Goal: Communication & Community: Answer question/provide support

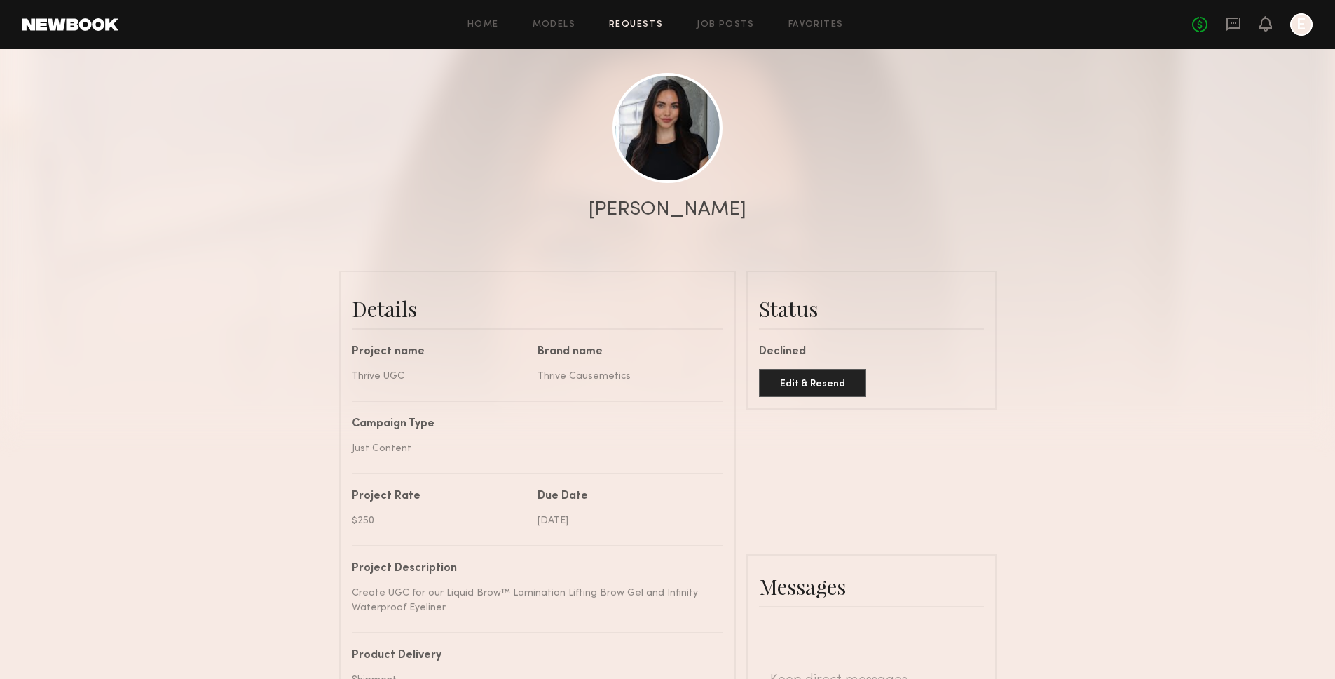
scroll to position [291, 0]
click at [1267, 20] on icon at bounding box center [1265, 23] width 11 height 10
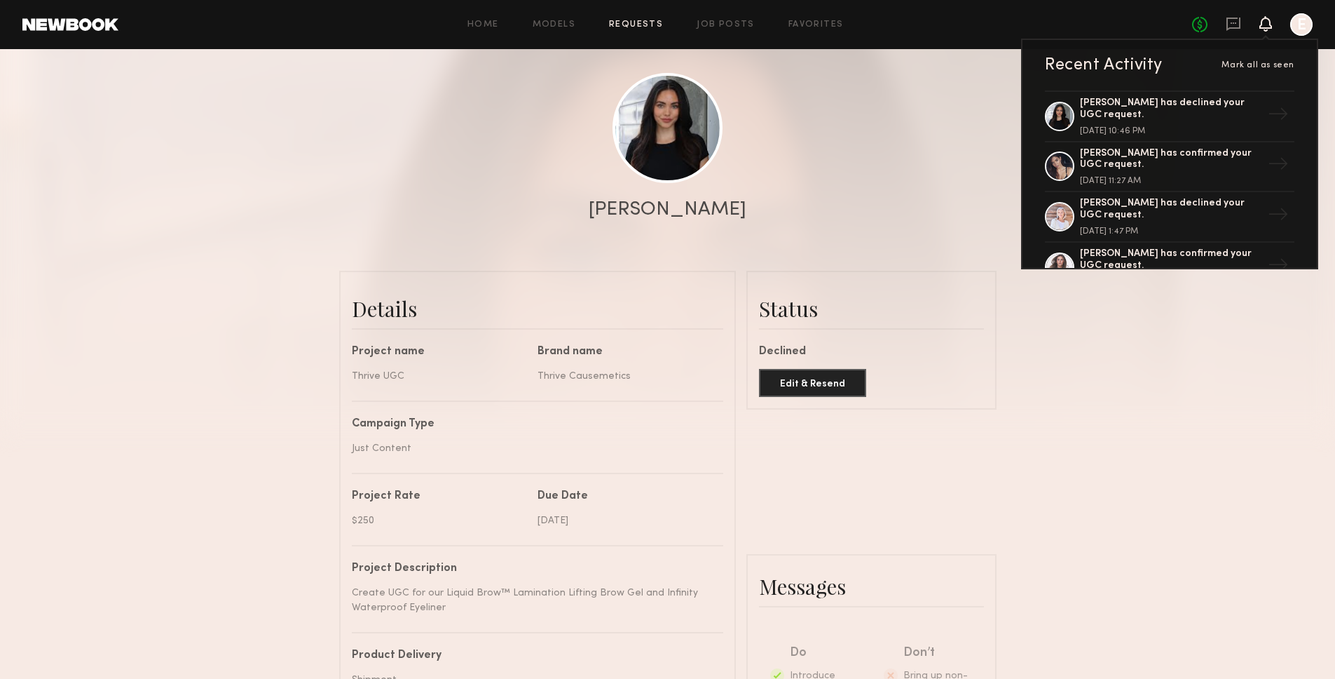
click at [1214, 30] on div "No fees up to $5,000 Recent Activity Mark all as seen [PERSON_NAME] has decline…" at bounding box center [1252, 24] width 121 height 22
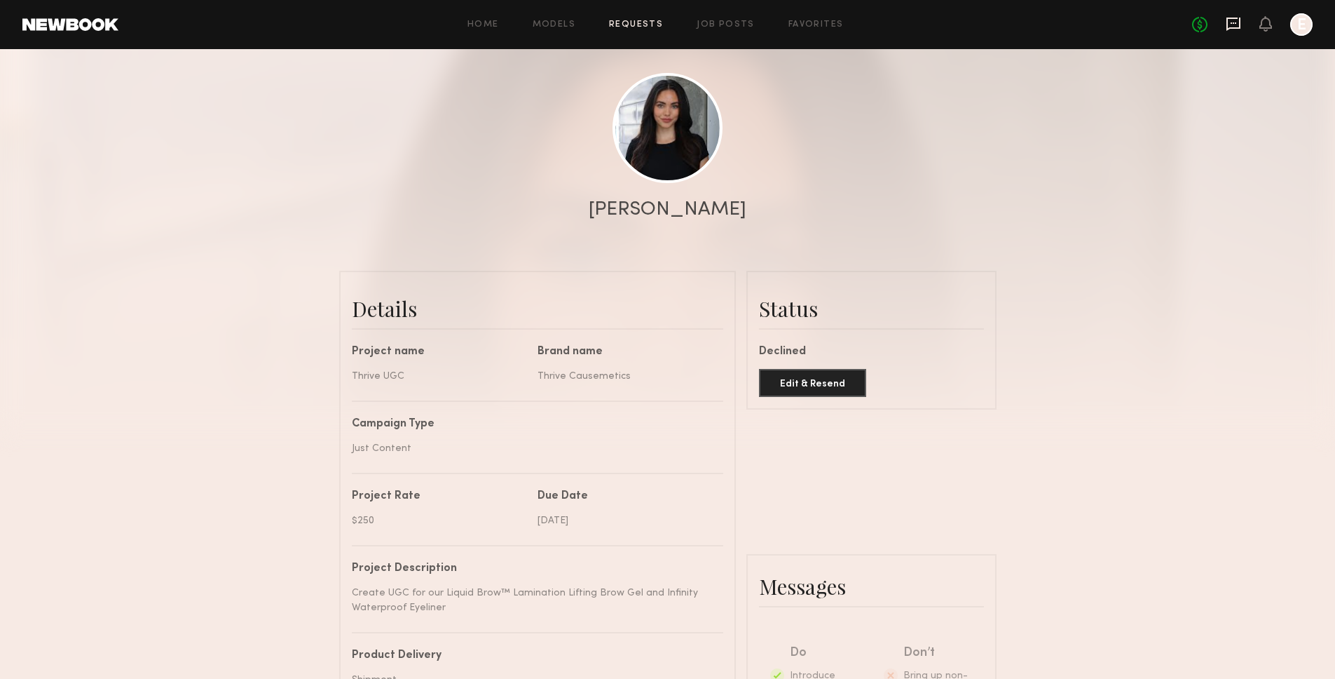
click at [1235, 30] on icon at bounding box center [1233, 23] width 15 height 15
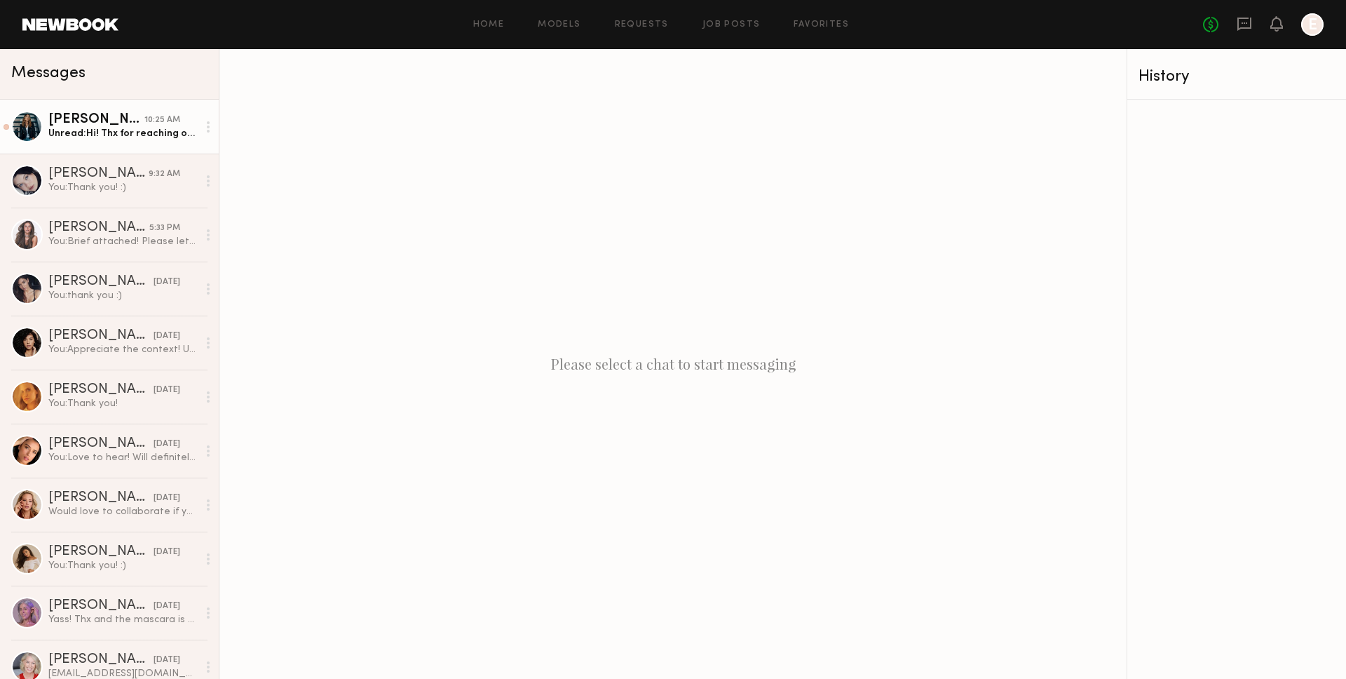
click at [144, 116] on div "10:25 AM" at bounding box center [162, 120] width 36 height 13
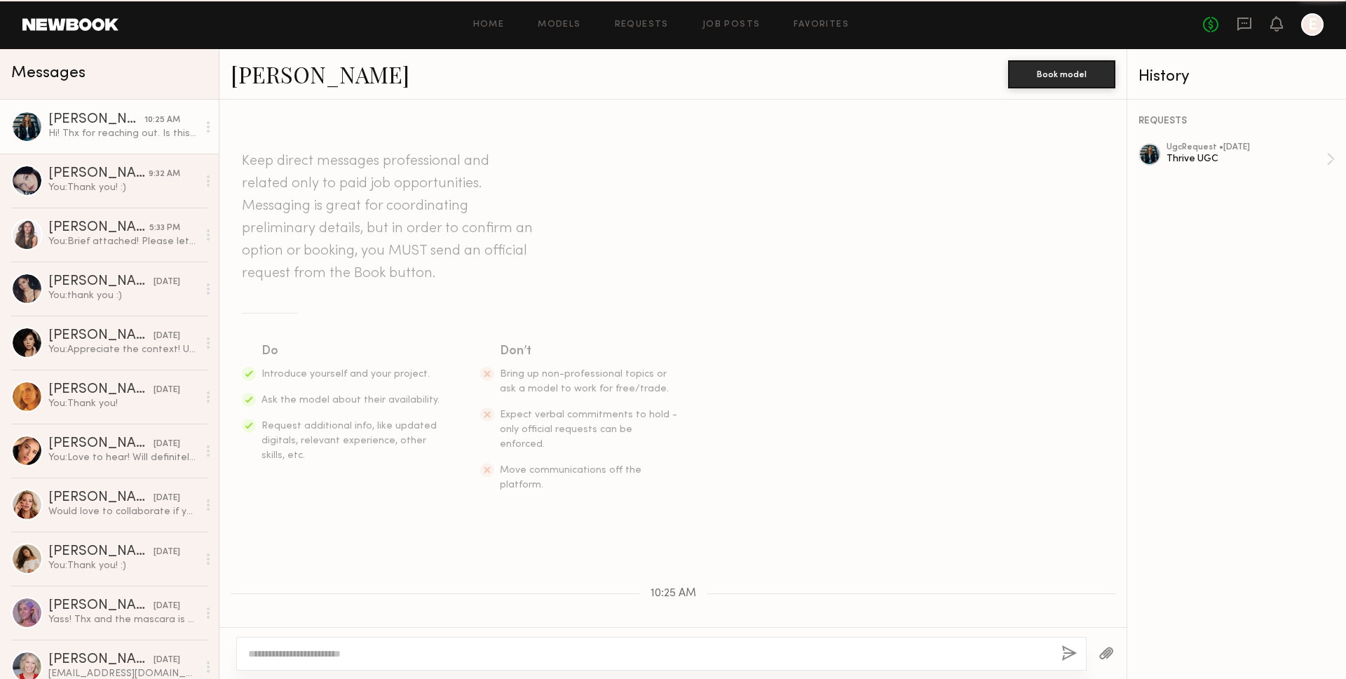
scroll to position [62, 0]
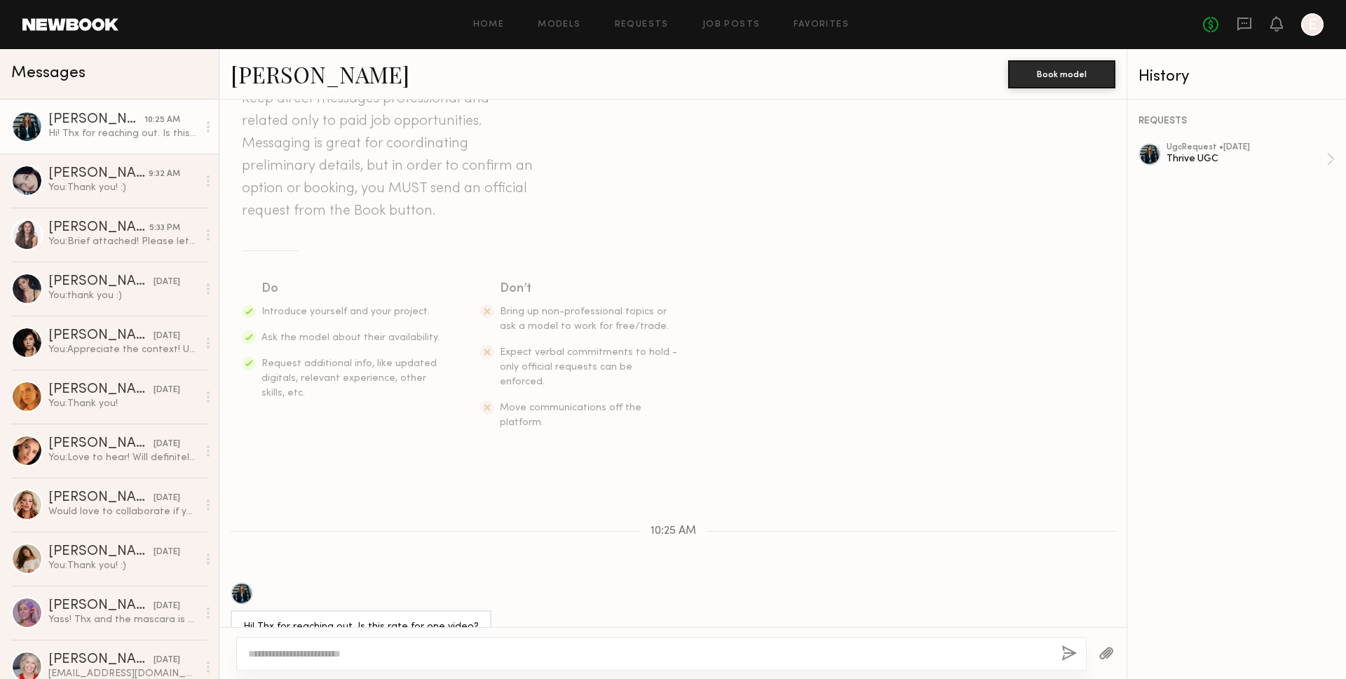
click at [500, 654] on textarea at bounding box center [649, 653] width 802 height 14
drag, startPoint x: 303, startPoint y: 649, endPoint x: 372, endPoint y: 651, distance: 68.7
click at [372, 651] on textarea "**********" at bounding box center [649, 653] width 802 height 14
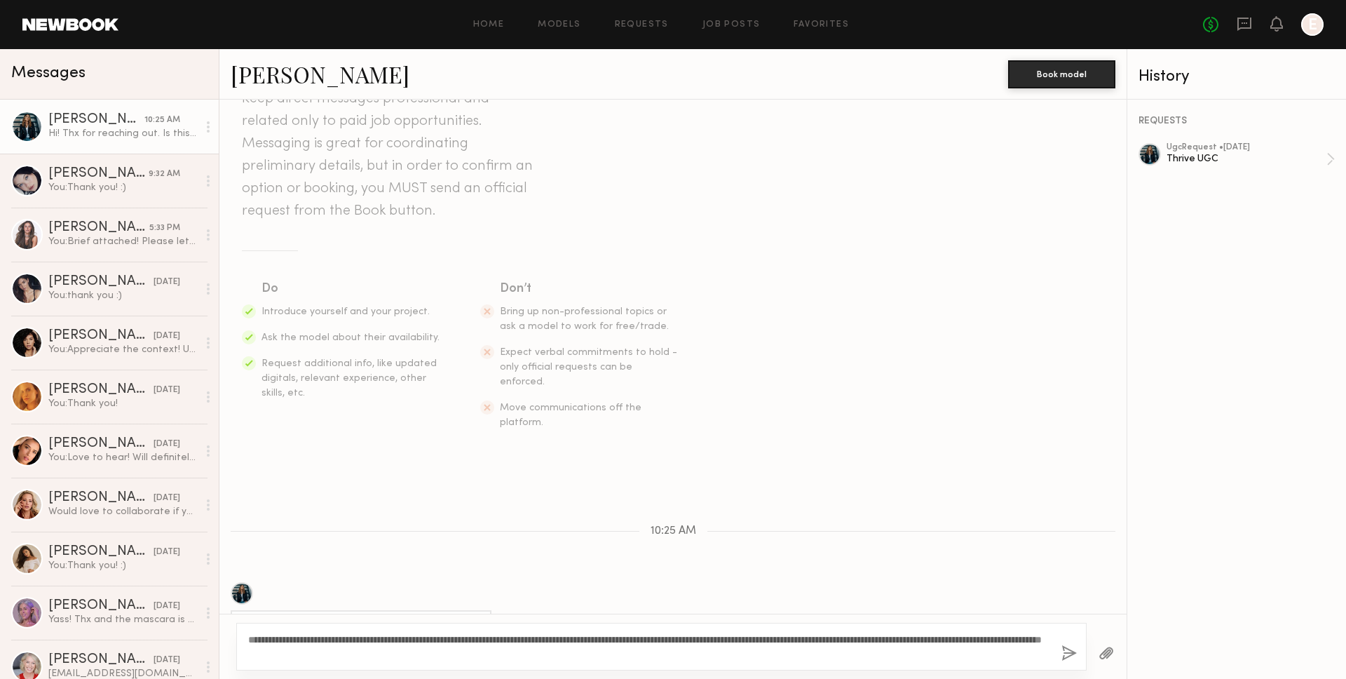
type textarea "**********"
click at [1065, 648] on button "button" at bounding box center [1068, 654] width 15 height 18
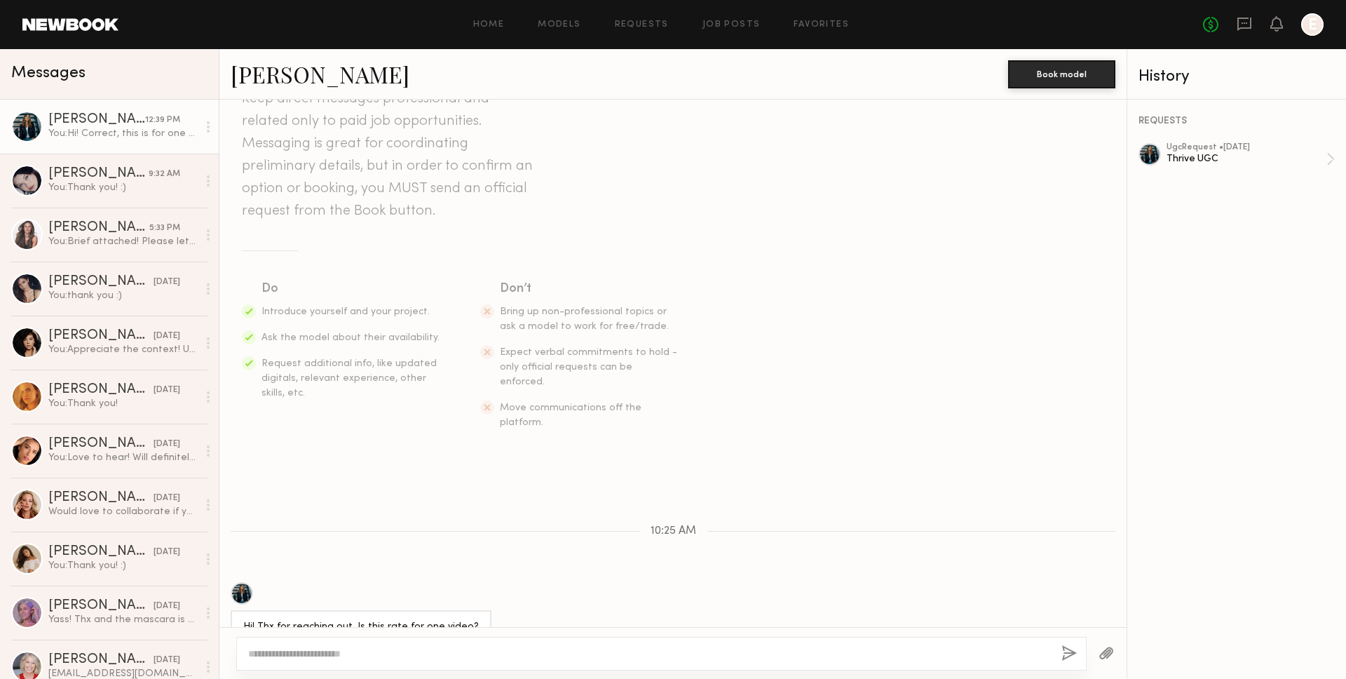
scroll to position [257, 0]
